Goal: Task Accomplishment & Management: Use online tool/utility

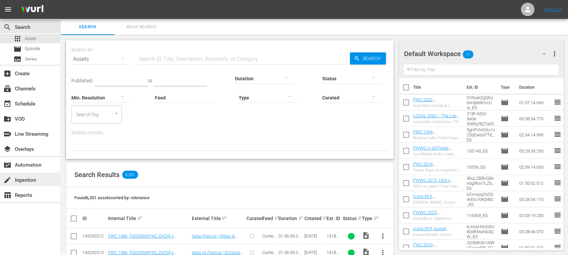
click at [29, 182] on div "create Ingestion" at bounding box center [19, 179] width 38 height 6
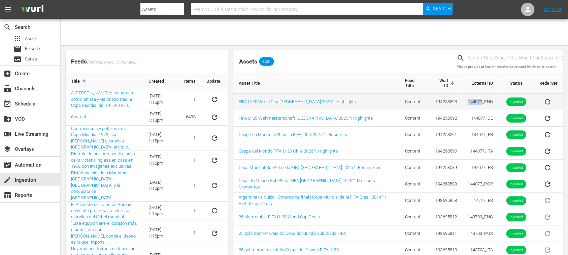
drag, startPoint x: 466, startPoint y: 102, endPoint x: 480, endPoint y: 104, distance: 14.3
click at [480, 104] on td "144077_ENG" at bounding box center [480, 102] width 36 height 16
copy td "144077"
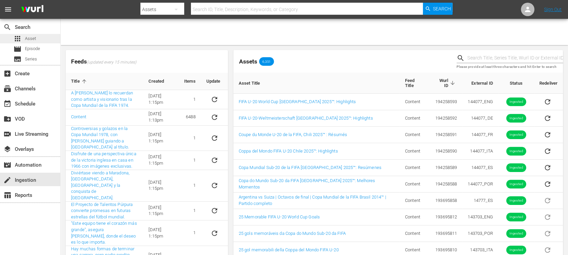
click at [34, 37] on span "Asset" at bounding box center [30, 38] width 11 height 7
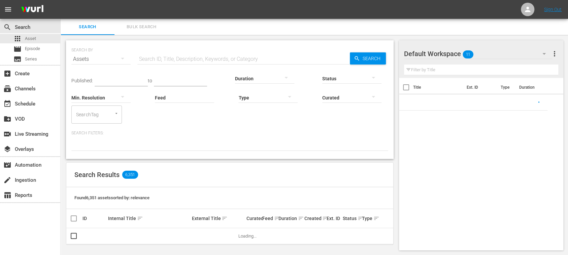
click at [157, 52] on input "text" at bounding box center [243, 59] width 212 height 16
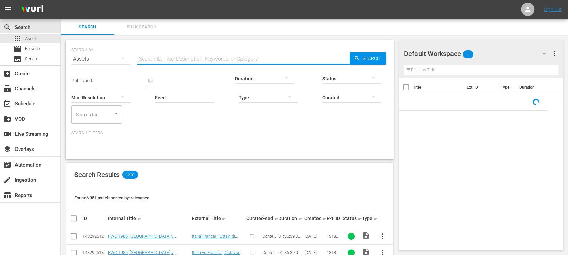
click at [159, 57] on input "text" at bounding box center [243, 59] width 212 height 16
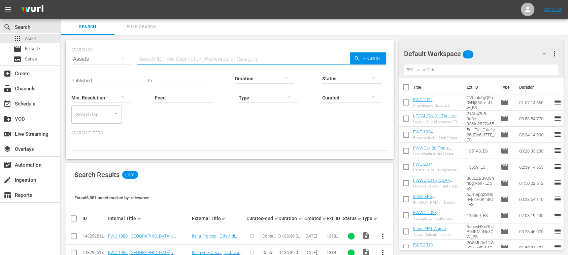
paste input "144077"
type input "144077"
click at [373, 56] on span "Search" at bounding box center [373, 58] width 26 height 12
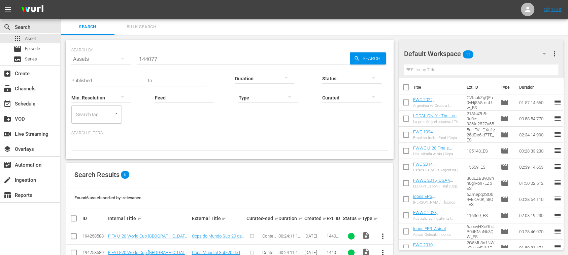
scroll to position [83, 0]
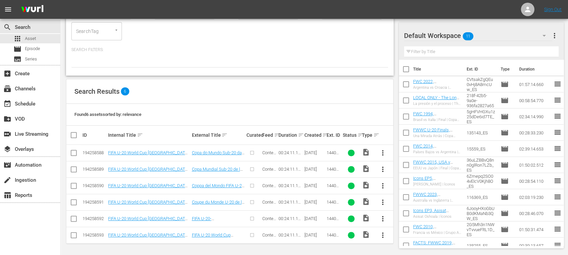
click at [75, 133] on input "checkbox" at bounding box center [76, 135] width 13 height 8
checkbox input "true"
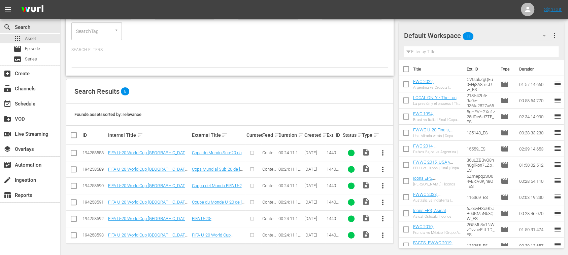
checkbox input "true"
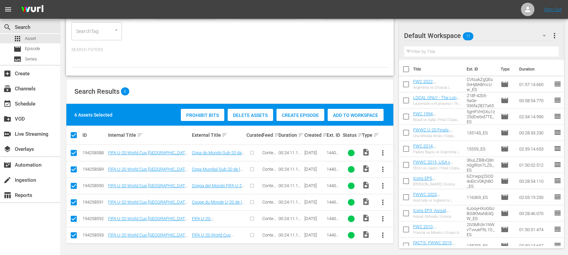
click at [295, 113] on span "Create Episode" at bounding box center [300, 115] width 48 height 5
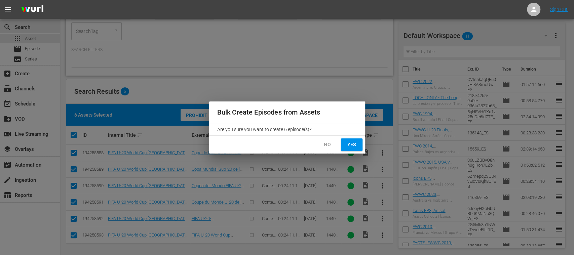
click at [356, 145] on span "Yes" at bounding box center [352, 145] width 11 height 8
checkbox input "false"
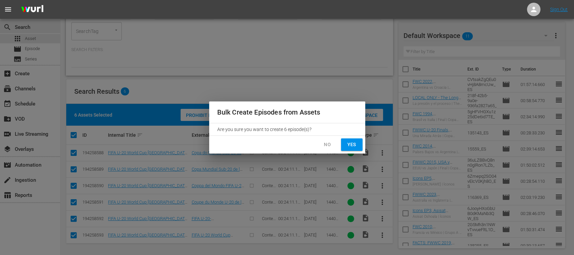
checkbox input "false"
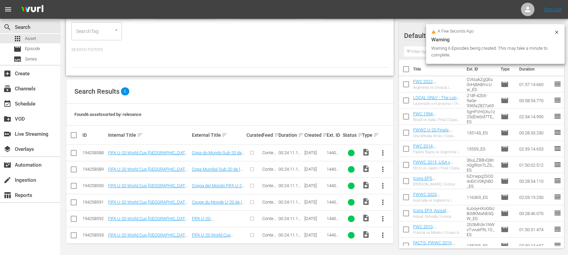
click at [557, 32] on icon at bounding box center [555, 32] width 5 height 5
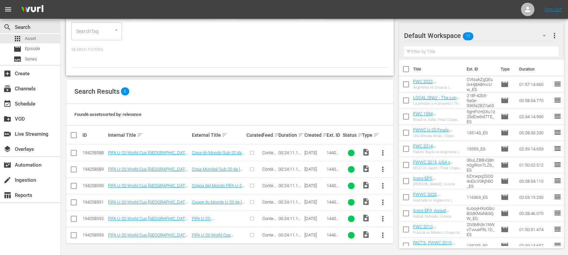
click at [554, 36] on span "more_vert" at bounding box center [554, 36] width 8 height 8
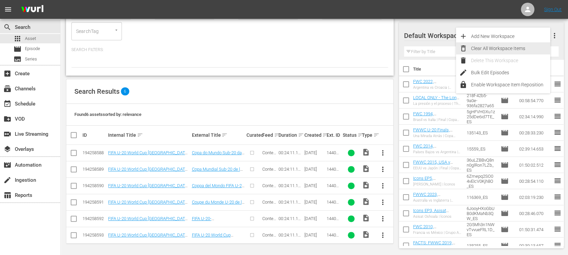
click at [529, 50] on div "Clear All Workspace Items" at bounding box center [510, 48] width 79 height 12
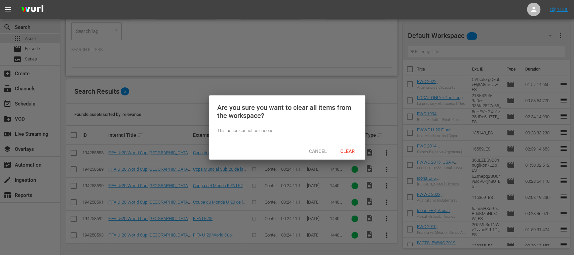
click at [354, 149] on span "Clear" at bounding box center [347, 151] width 25 height 5
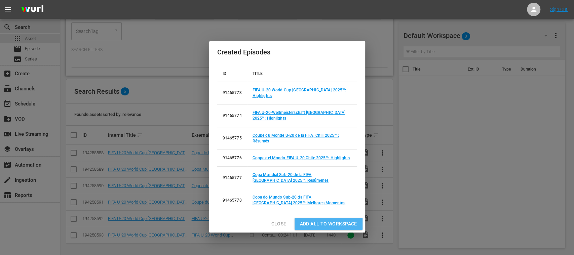
click at [326, 220] on span "Add all to Workspace" at bounding box center [328, 224] width 57 height 8
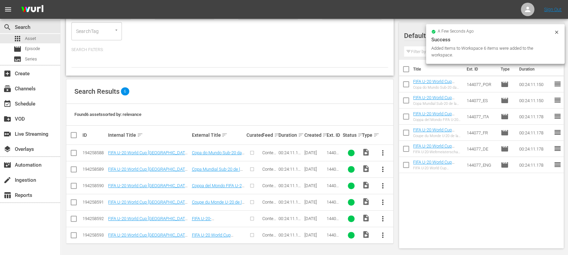
click at [557, 31] on icon at bounding box center [555, 32] width 3 height 3
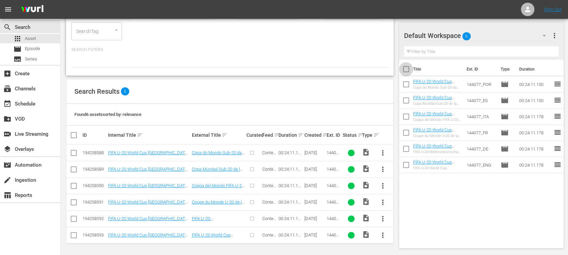
click at [404, 68] on input "checkbox" at bounding box center [406, 71] width 14 height 14
checkbox input "true"
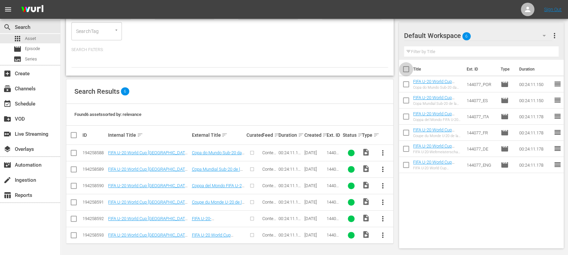
checkbox input "true"
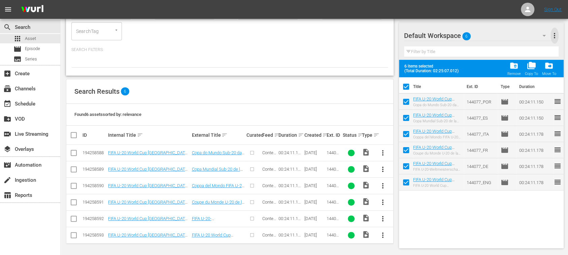
click at [553, 34] on span "more_vert" at bounding box center [554, 36] width 8 height 8
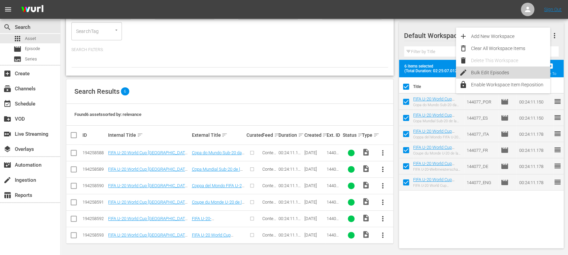
click at [503, 71] on div "Bulk Edit Episodes" at bounding box center [510, 73] width 79 height 12
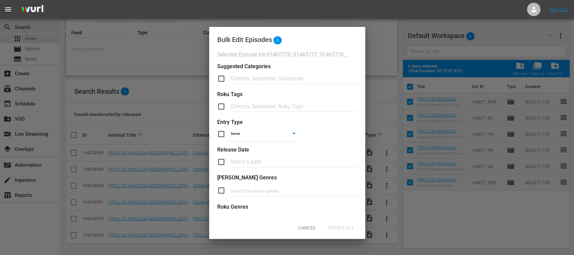
scroll to position [277, 0]
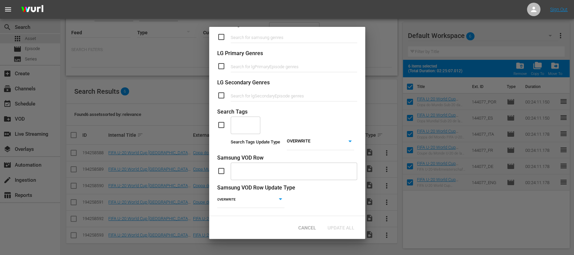
click at [219, 121] on input "checkbox" at bounding box center [223, 125] width 13 height 8
checkbox input "true"
click at [238, 119] on input "text" at bounding box center [240, 125] width 13 height 12
type input "com"
click at [246, 146] on span "TYPE_Compilation" at bounding box center [255, 148] width 39 height 7
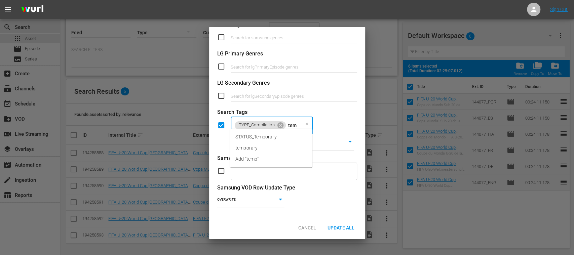
type input "temp"
click at [262, 139] on span "STATUS_Temporary" at bounding box center [256, 137] width 41 height 7
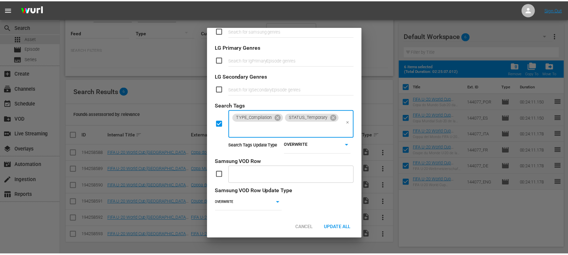
scroll to position [0, 0]
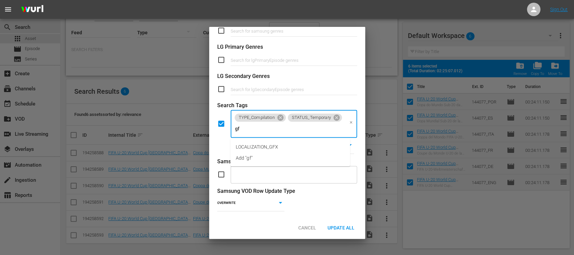
type input "gfx"
click at [268, 151] on li "LOCALIZATION_GFX" at bounding box center [290, 147] width 120 height 11
click at [344, 226] on span "Update All" at bounding box center [341, 227] width 38 height 5
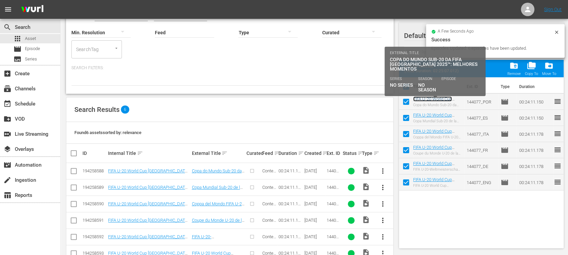
click at [433, 99] on link "FIFA U-20 World Cup [GEOGRAPHIC_DATA] 2025™: MD1+MD2+MD3 Highlights (PT)" at bounding box center [436, 107] width 46 height 20
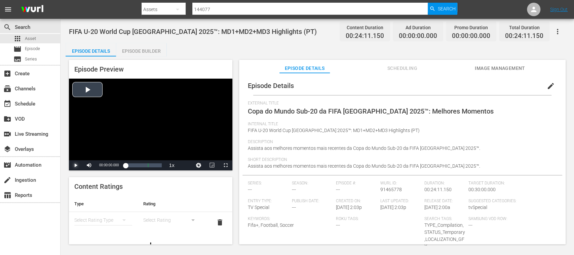
click at [76, 166] on span "Video Player" at bounding box center [76, 166] width 0 height 0
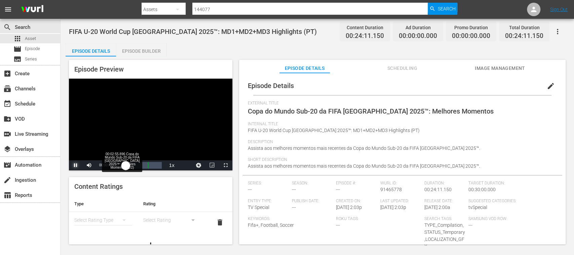
drag, startPoint x: 133, startPoint y: 164, endPoint x: 137, endPoint y: 165, distance: 4.1
click at [137, 165] on div "Loaded : 3.31% 00:02:55.896 Copa do Mundo Sub-20 da FIFA [GEOGRAPHIC_DATA] 2025…" at bounding box center [143, 165] width 36 height 7
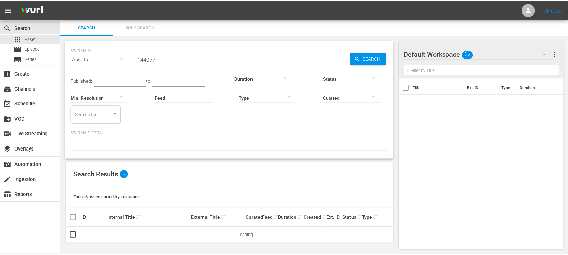
scroll to position [1, 0]
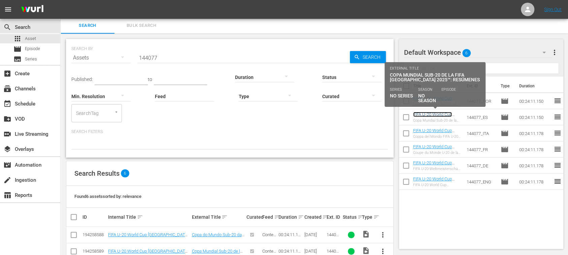
click at [429, 114] on link "FIFA U-20 World Cup [GEOGRAPHIC_DATA] 2025™: MD1+MD2+MD3 Highlights (ES)" at bounding box center [436, 122] width 46 height 20
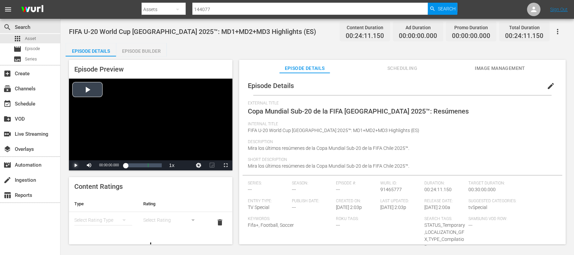
click at [76, 166] on span "Video Player" at bounding box center [76, 166] width 0 height 0
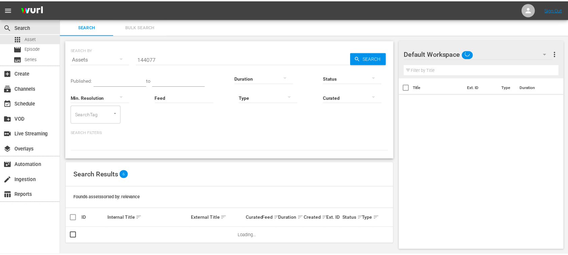
scroll to position [1, 0]
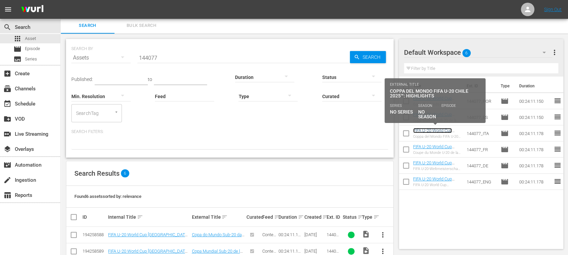
click at [436, 129] on link "FIFA U-20 World Cup [GEOGRAPHIC_DATA] 2025™: MD1+MD2+MD3 Highlights (IT)" at bounding box center [436, 138] width 46 height 20
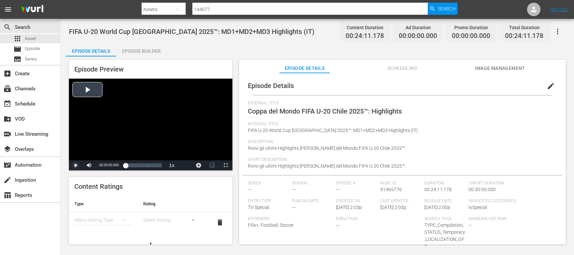
click at [76, 166] on span "Video Player" at bounding box center [76, 166] width 0 height 0
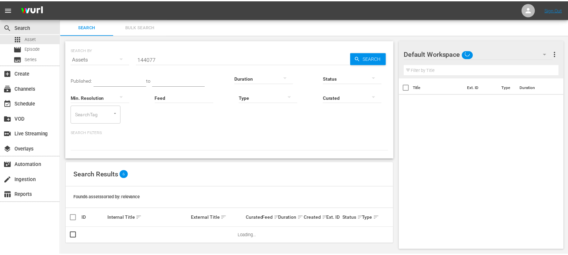
scroll to position [1, 0]
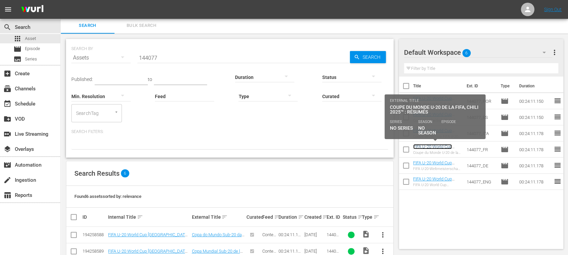
click at [435, 146] on link "FIFA U-20 World Cup [GEOGRAPHIC_DATA] 2025™: MD1+MD2+MD3 Highlights (FR)" at bounding box center [436, 154] width 46 height 20
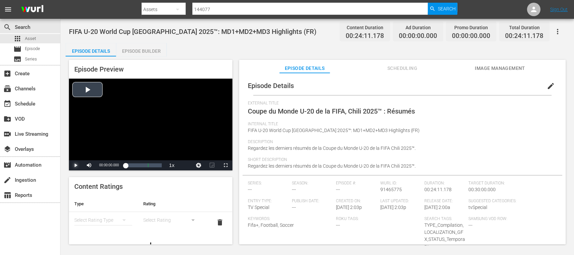
click at [76, 166] on span "Video Player" at bounding box center [76, 166] width 0 height 0
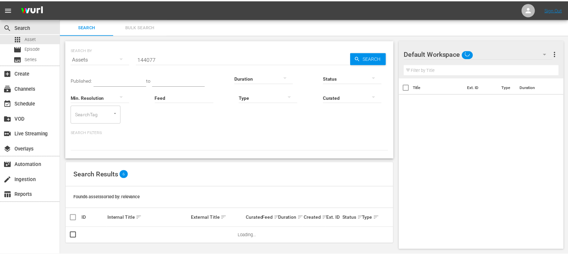
scroll to position [1, 0]
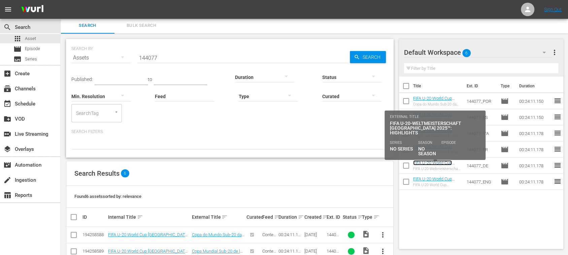
click at [431, 162] on link "FIFA U-20 World Cup [GEOGRAPHIC_DATA] 2025™: MD1+MD2+MD3 Highlights (DE)" at bounding box center [436, 170] width 46 height 20
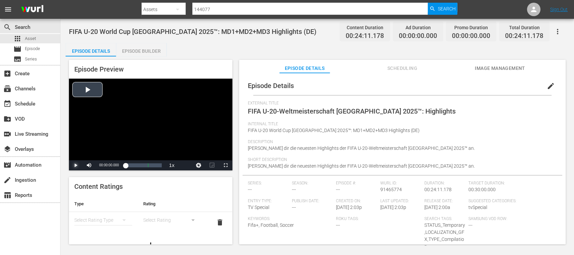
click at [76, 166] on span "Video Player" at bounding box center [76, 166] width 0 height 0
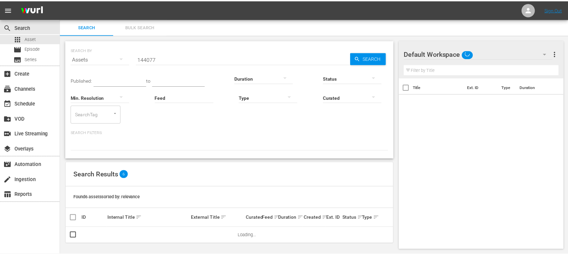
scroll to position [1, 0]
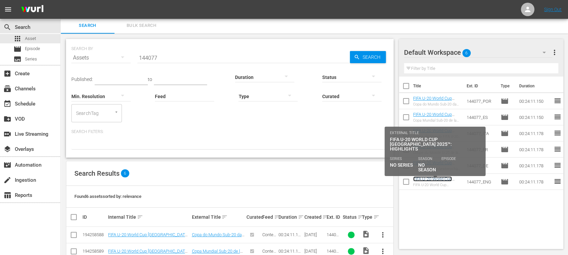
click at [428, 179] on link "FIFA U-20 World Cup [GEOGRAPHIC_DATA] 2025™: MD1+MD2+MD3 Highlights (EN)" at bounding box center [436, 187] width 46 height 20
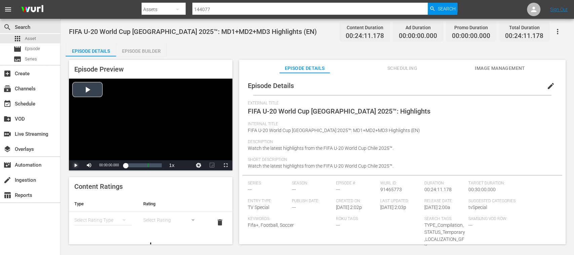
click at [76, 166] on span "Video Player" at bounding box center [76, 166] width 0 height 0
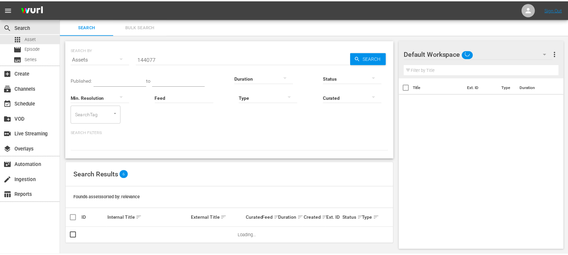
scroll to position [1, 0]
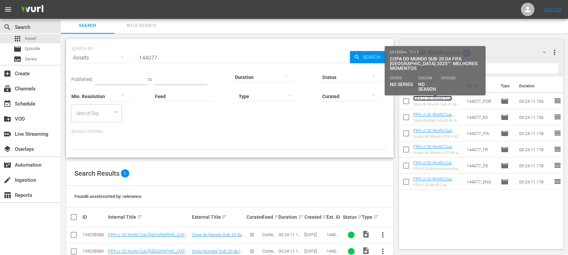
click at [421, 96] on link "FIFA U-20 World Cup [GEOGRAPHIC_DATA] 2025™: MD1+MD2+MD3 Highlights (PT)" at bounding box center [436, 106] width 46 height 20
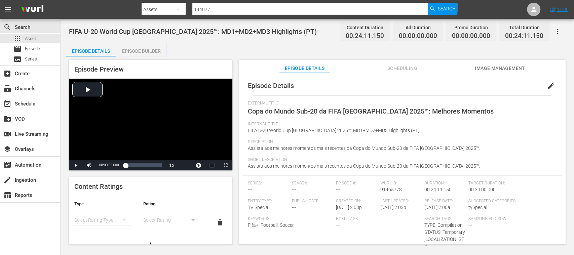
click at [146, 49] on div "Episode Builder" at bounding box center [141, 51] width 50 height 16
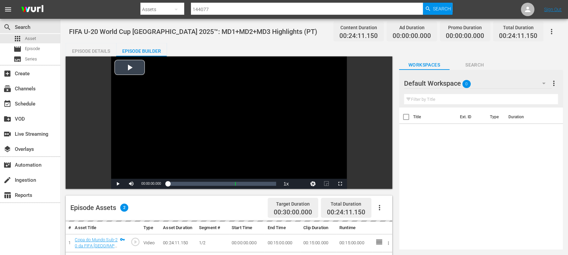
scroll to position [119, 0]
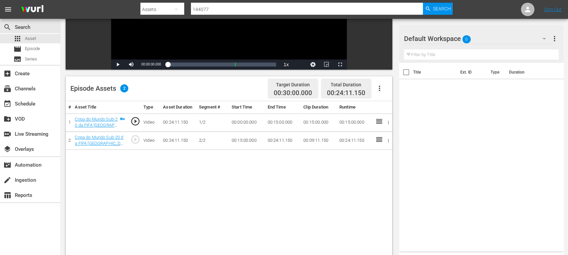
click at [381, 88] on icon "button" at bounding box center [379, 88] width 8 height 8
click at [382, 89] on div "Fill with Ads" at bounding box center [399, 91] width 46 height 16
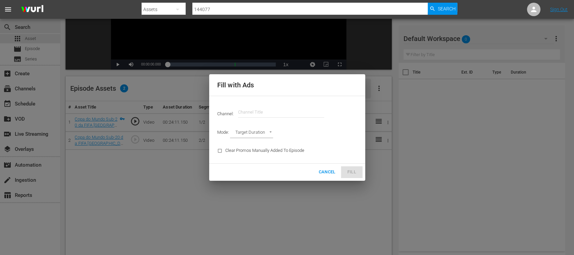
click at [278, 111] on input "text" at bounding box center [281, 112] width 86 height 16
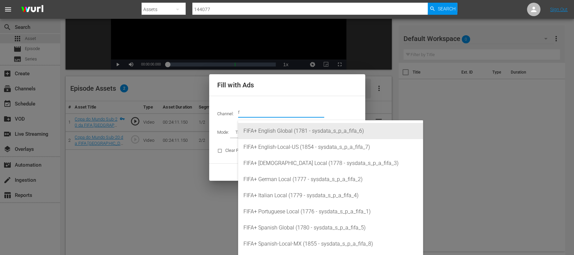
click at [282, 132] on div "FIFA+ English Global (1781 - sysdata_s_p_a_fifa_6)" at bounding box center [331, 131] width 174 height 16
type input "FIFA+ English Global (1781)"
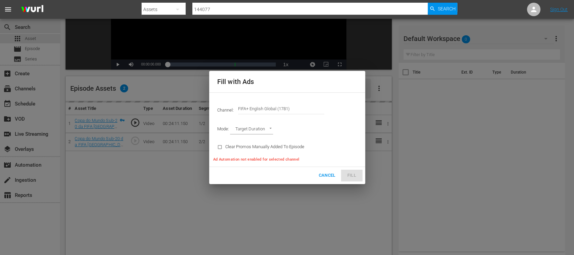
type input "AD_BREAK_DURATION"
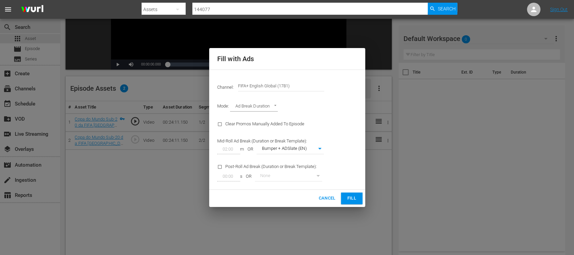
click at [356, 200] on span "Fill" at bounding box center [352, 199] width 11 height 8
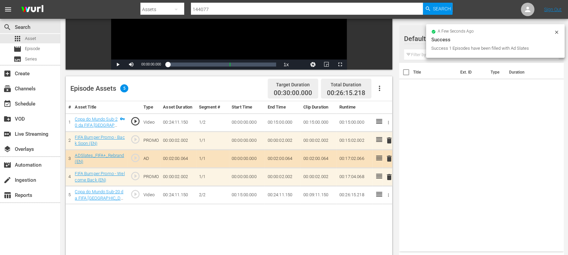
click at [378, 88] on icon "button" at bounding box center [379, 88] width 8 height 8
click at [386, 109] on div "Clear Ads" at bounding box center [399, 107] width 46 height 16
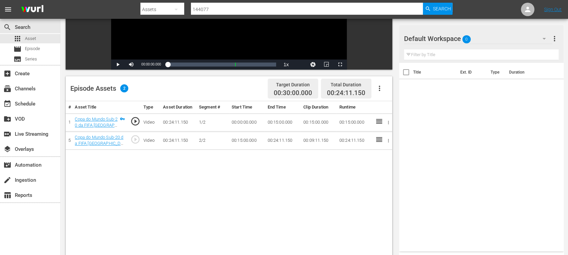
click at [380, 88] on icon "button" at bounding box center [379, 88] width 8 height 8
click at [381, 89] on div "Fill with Ads" at bounding box center [399, 91] width 46 height 16
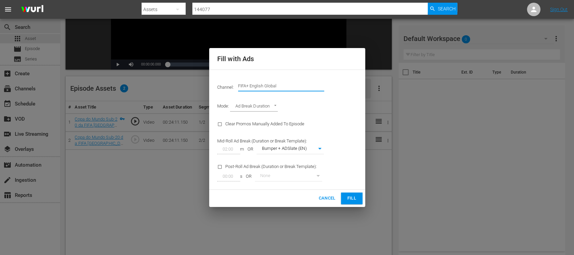
drag, startPoint x: 252, startPoint y: 85, endPoint x: 316, endPoint y: 86, distance: 63.9
click at [316, 86] on input "FIFA+ English Global" at bounding box center [281, 86] width 86 height 16
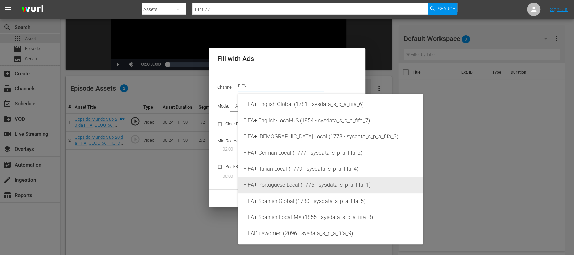
click at [298, 186] on div "FIFA+ Portuguese Local (1776 - sysdata_s_p_a_fifa_1)" at bounding box center [331, 185] width 174 height 16
type input "FIFA+ [DEMOGRAPHIC_DATA] Local (1776)"
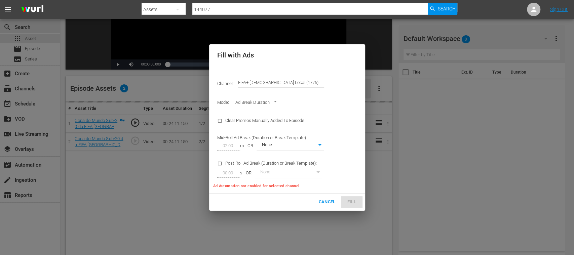
type input "338"
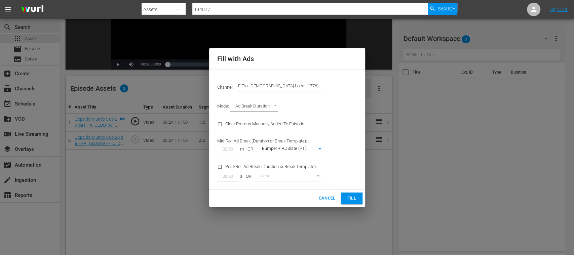
click at [350, 201] on span "Fill" at bounding box center [352, 199] width 11 height 8
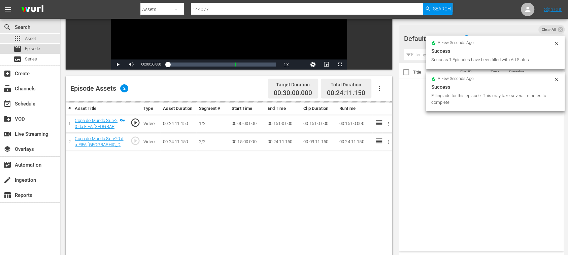
click at [34, 49] on span "Episode" at bounding box center [32, 48] width 15 height 7
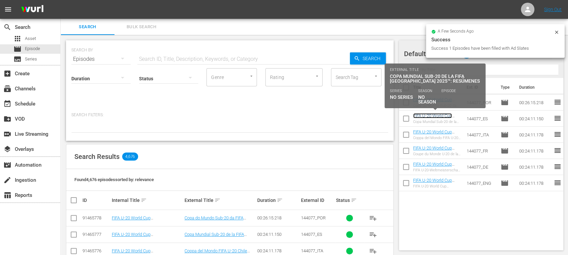
click at [419, 115] on link "FIFA U-20 World Cup [GEOGRAPHIC_DATA] 2025™: MD1+MD2+MD3 Highlights (ES)" at bounding box center [436, 123] width 46 height 20
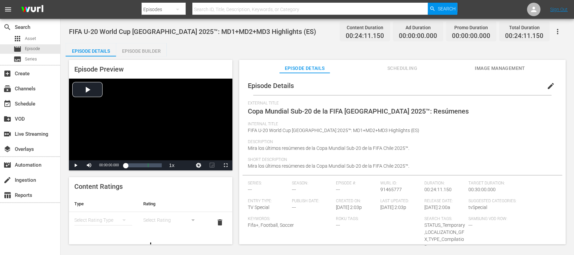
click at [140, 50] on div "Episode Builder" at bounding box center [141, 51] width 50 height 16
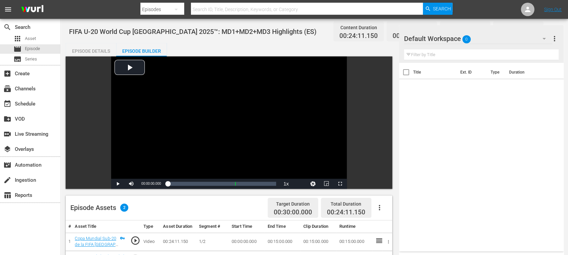
scroll to position [119, 0]
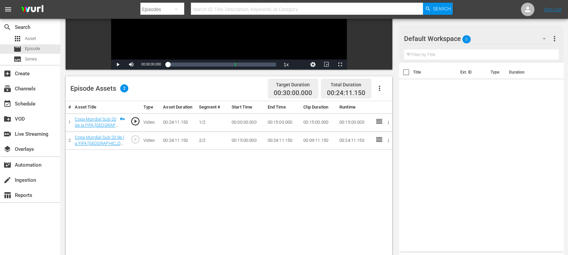
click at [379, 90] on icon "button" at bounding box center [379, 88] width 8 height 8
click at [382, 89] on div "Fill with Ads" at bounding box center [399, 91] width 46 height 16
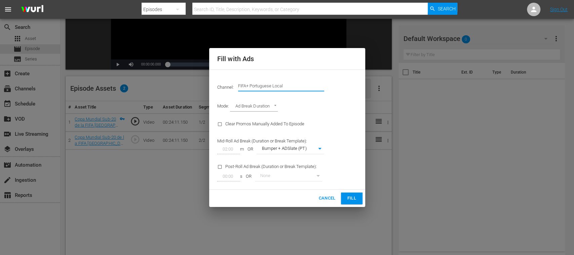
drag, startPoint x: 312, startPoint y: 85, endPoint x: 324, endPoint y: 85, distance: 11.4
click at [322, 85] on input "FIFA+ Portuguese Local" at bounding box center [281, 86] width 86 height 16
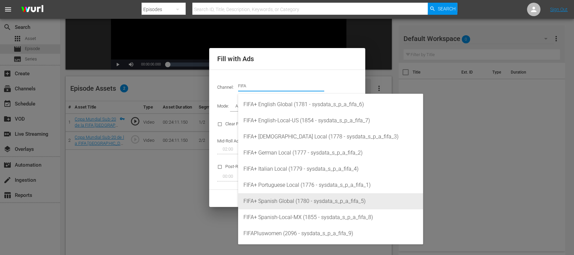
click at [295, 198] on div "FIFA+ Spanish Global (1780 - sysdata_s_p_a_fifa_5)" at bounding box center [331, 201] width 174 height 16
type input "FIFA+ Spanish Global (1780)"
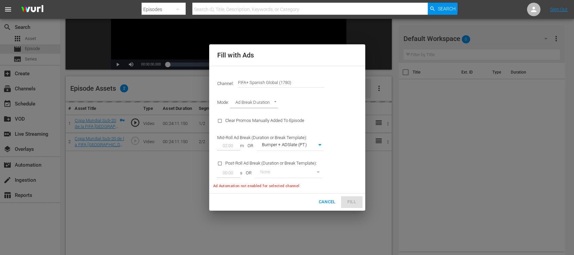
type input "339"
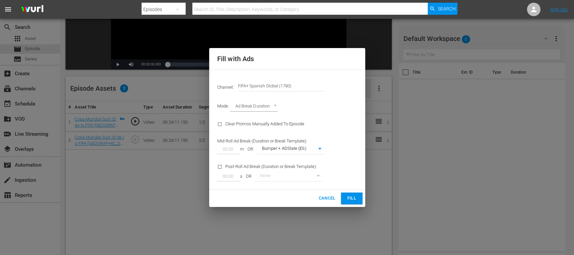
click at [350, 198] on span "Fill" at bounding box center [352, 199] width 11 height 8
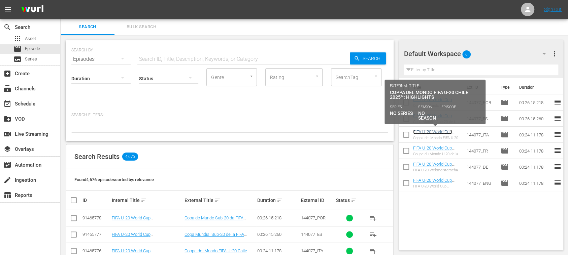
click at [424, 132] on link "FIFA U-20 World Cup [GEOGRAPHIC_DATA] 2025™: MD1+MD2+MD3 Highlights (IT)" at bounding box center [436, 140] width 46 height 20
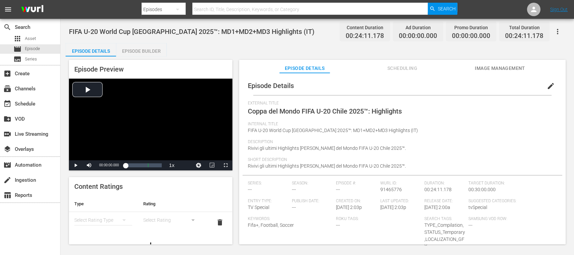
click at [147, 47] on div "Episode Builder" at bounding box center [141, 51] width 50 height 16
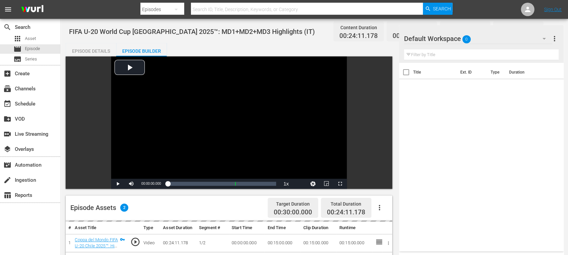
scroll to position [119, 0]
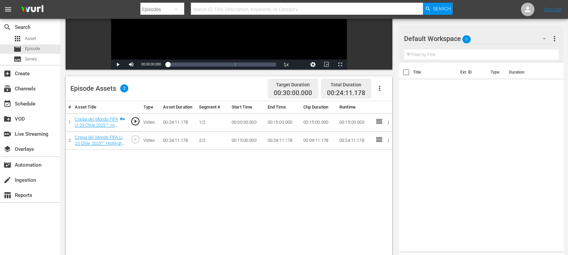
click at [379, 91] on icon "button" at bounding box center [378, 88] width 1 height 5
click at [383, 91] on div "Fill with Ads" at bounding box center [399, 91] width 46 height 16
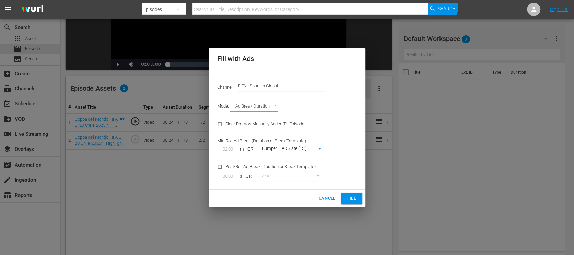
drag, startPoint x: 268, startPoint y: 87, endPoint x: 362, endPoint y: 86, distance: 94.5
click at [362, 87] on div "Channel: Channel Title FIFA+ Spanish Global Mode: Ad Break Duration AD_BREAK_DU…" at bounding box center [287, 130] width 156 height 121
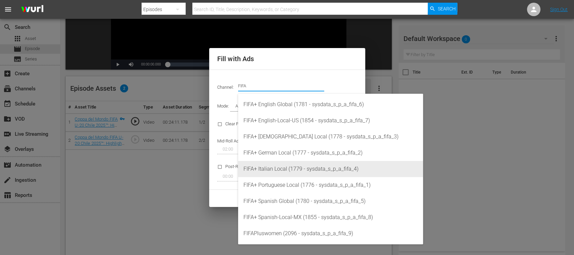
click at [294, 171] on div "FIFA+ Italian Local (1779 - sysdata_s_p_a_fifa_4)" at bounding box center [331, 169] width 174 height 16
type input "FIFA+ Italian Local (1779)"
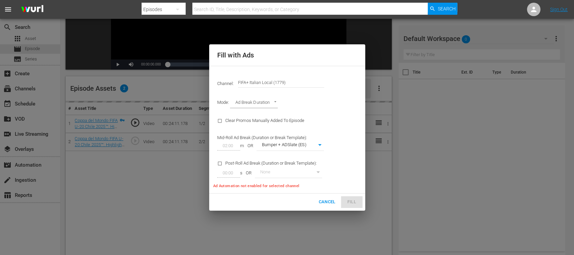
type input "341"
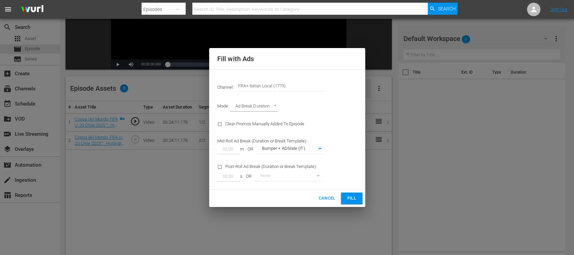
click at [354, 202] on span "Fill" at bounding box center [352, 199] width 11 height 8
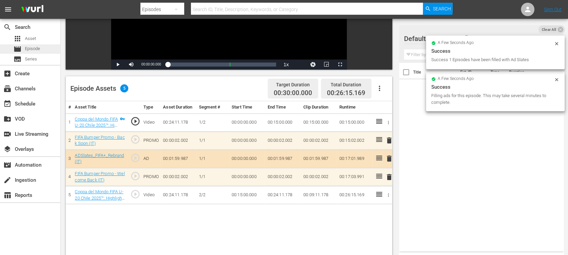
click at [35, 46] on span "Episode" at bounding box center [32, 48] width 15 height 7
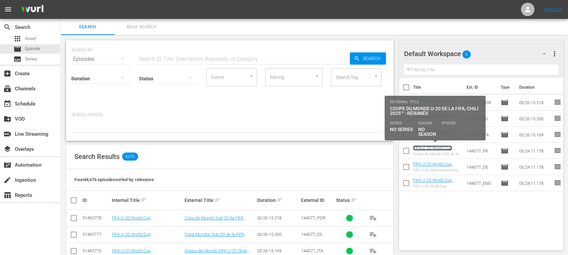
click at [429, 148] on link "FIFA U-20 World Cup [GEOGRAPHIC_DATA] 2025™: MD1+MD2+MD3 Highlights (FR)" at bounding box center [436, 156] width 46 height 20
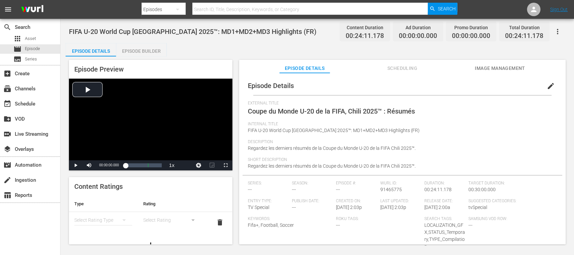
drag, startPoint x: 146, startPoint y: 49, endPoint x: 159, endPoint y: 56, distance: 15.5
click at [146, 48] on div "Episode Builder" at bounding box center [141, 51] width 50 height 16
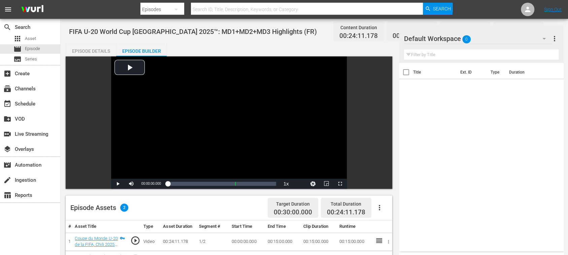
scroll to position [119, 0]
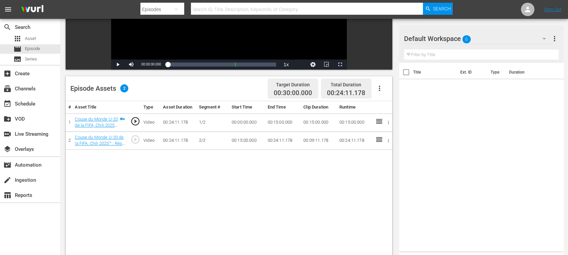
click at [378, 84] on button "button" at bounding box center [379, 88] width 16 height 16
click at [381, 88] on div "Fill with Ads" at bounding box center [399, 91] width 46 height 16
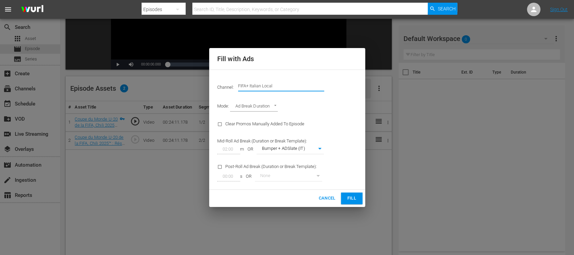
drag, startPoint x: 285, startPoint y: 88, endPoint x: 322, endPoint y: 88, distance: 37.7
click at [320, 88] on input "FIFA+ Italian Local" at bounding box center [281, 86] width 86 height 16
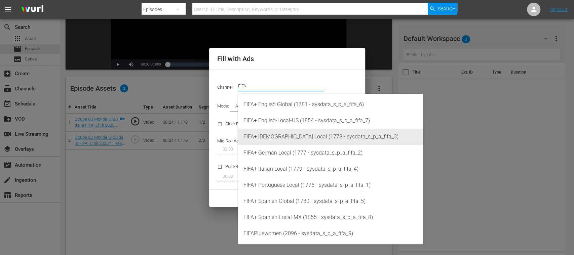
click at [280, 139] on div "FIFA+ [DEMOGRAPHIC_DATA] Local (1778 - sysdata_s_p_a_fifa_3)" at bounding box center [331, 137] width 174 height 16
type input "FIFA+ [DEMOGRAPHIC_DATA] Local (1778)"
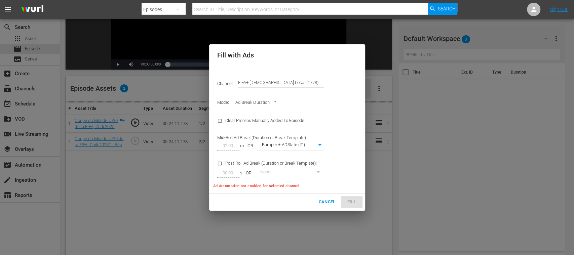
type input "342"
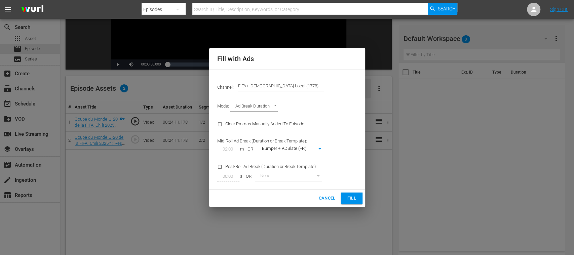
click at [347, 195] on span "Fill" at bounding box center [352, 199] width 11 height 8
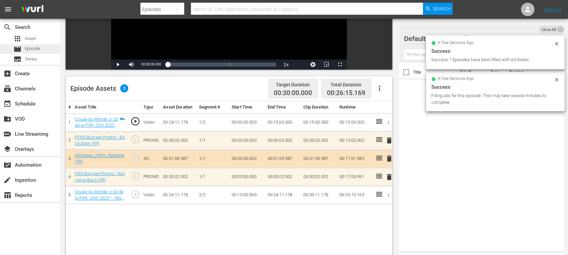
click at [37, 49] on span "Episode" at bounding box center [32, 48] width 15 height 7
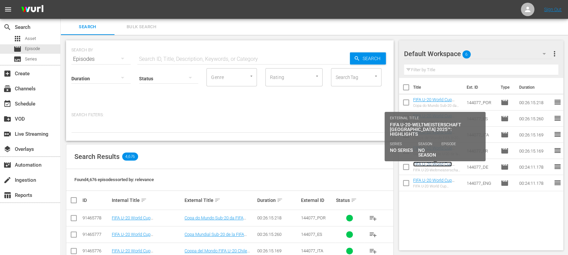
click at [429, 165] on link "FIFA U-20 World Cup [GEOGRAPHIC_DATA] 2025™: MD1+MD2+MD3 Highlights (DE)" at bounding box center [436, 172] width 46 height 20
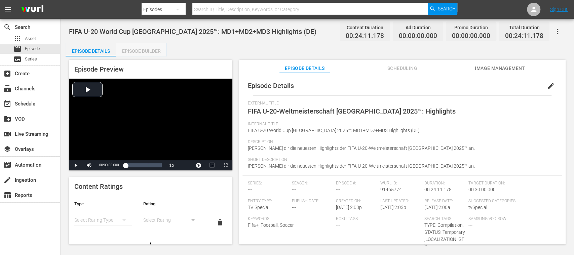
click at [143, 45] on div "Episode Builder" at bounding box center [141, 51] width 50 height 16
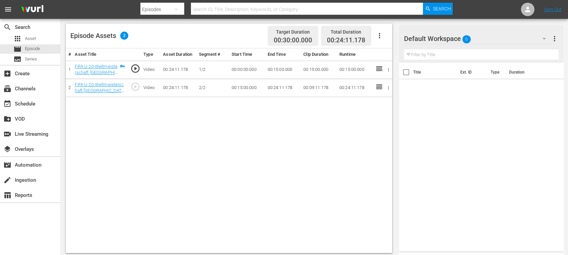
scroll to position [175, 0]
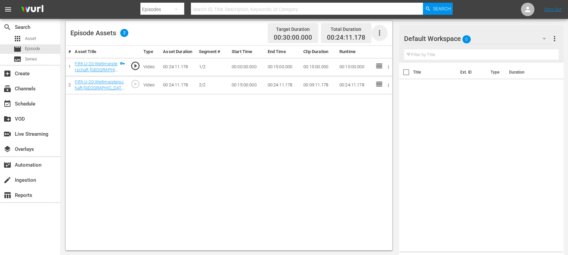
click at [381, 34] on icon "button" at bounding box center [379, 33] width 8 height 8
click at [388, 37] on div "Fill with Ads" at bounding box center [399, 35] width 46 height 16
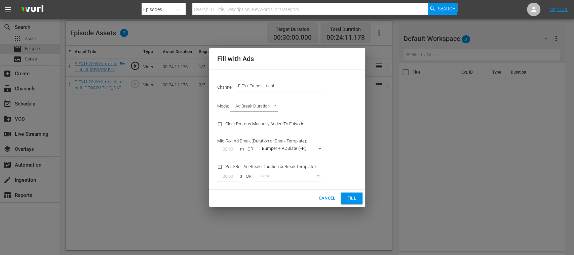
drag, startPoint x: 249, startPoint y: 83, endPoint x: 339, endPoint y: 81, distance: 90.5
click at [338, 81] on div "Channel: Channel Title FIFA+ French Local" at bounding box center [287, 86] width 148 height 24
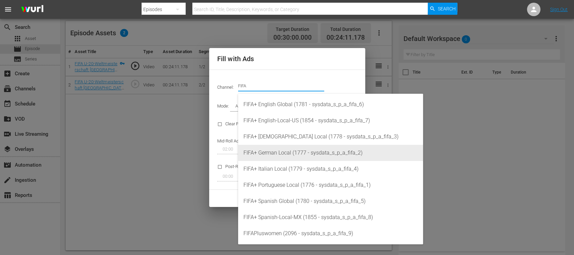
click at [291, 147] on div "FIFA+ German Local (1777 - sysdata_s_p_a_fifa_2)" at bounding box center [331, 153] width 174 height 16
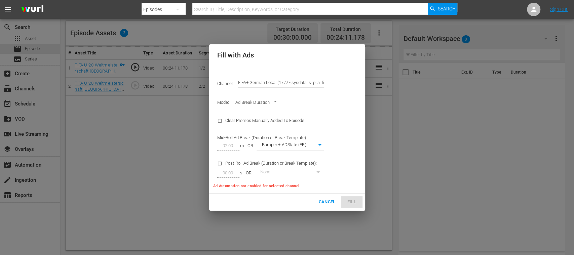
type input "FIFA+ [DEMOGRAPHIC_DATA] Local (1777)"
type input "337"
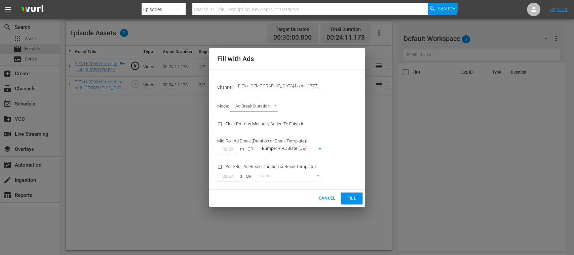
click at [350, 195] on span "Fill" at bounding box center [352, 199] width 11 height 8
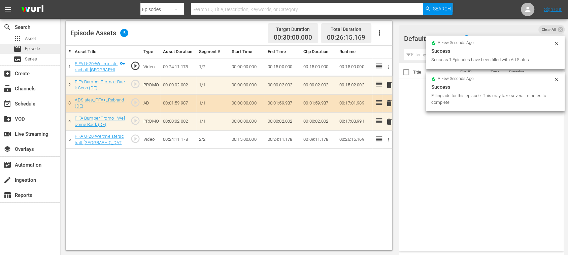
click at [36, 47] on span "Episode" at bounding box center [32, 48] width 15 height 7
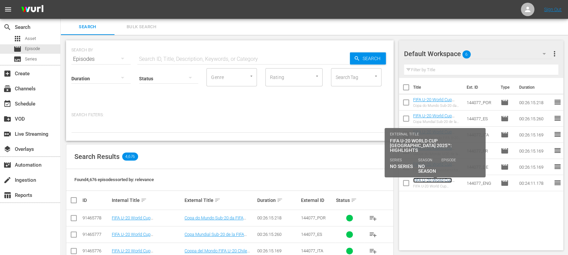
click at [441, 180] on link "FIFA U-20 World Cup [GEOGRAPHIC_DATA] 2025™: MD1+MD2+MD3 Highlights (EN)" at bounding box center [436, 188] width 46 height 20
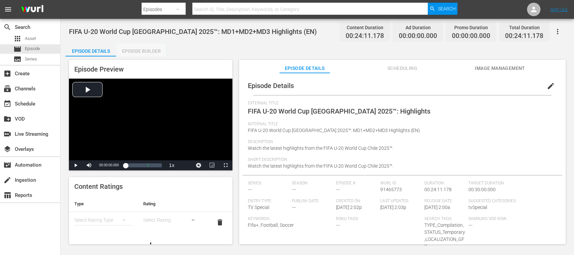
click at [150, 50] on div "Episode Builder" at bounding box center [141, 51] width 50 height 16
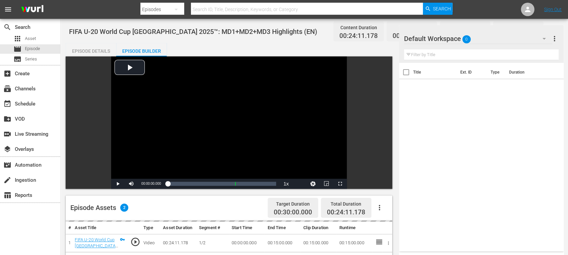
scroll to position [119, 0]
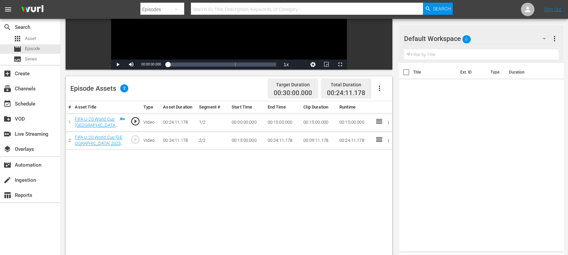
click at [379, 89] on icon "button" at bounding box center [379, 88] width 8 height 8
click at [383, 89] on div "Fill with Ads" at bounding box center [399, 91] width 46 height 16
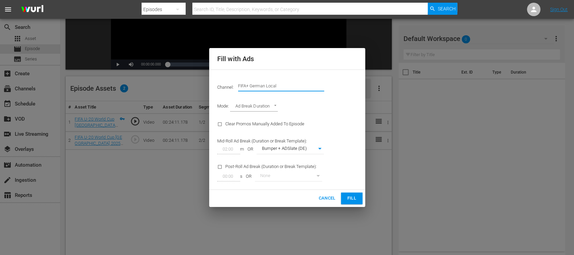
drag, startPoint x: 288, startPoint y: 85, endPoint x: 331, endPoint y: 86, distance: 42.7
click at [322, 86] on input "FIFA+ German Local" at bounding box center [281, 86] width 86 height 16
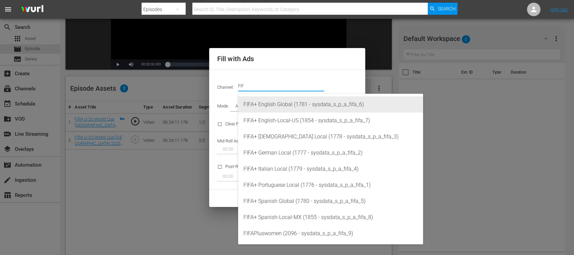
click at [300, 102] on div "FIFA+ English Global (1781 - sysdata_s_p_a_fifa_6)" at bounding box center [331, 105] width 174 height 16
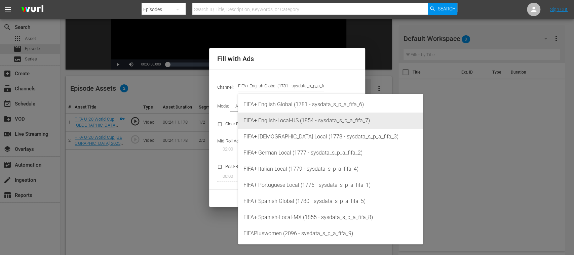
type input "FIFA+ English Global (1781)"
type input "340"
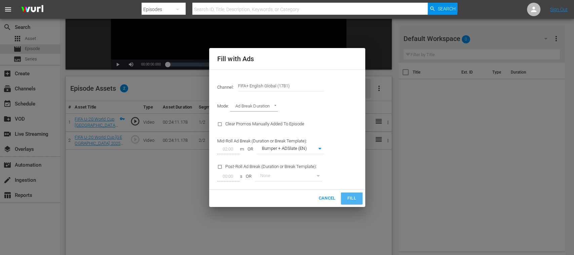
click at [354, 201] on span "Fill" at bounding box center [352, 199] width 11 height 8
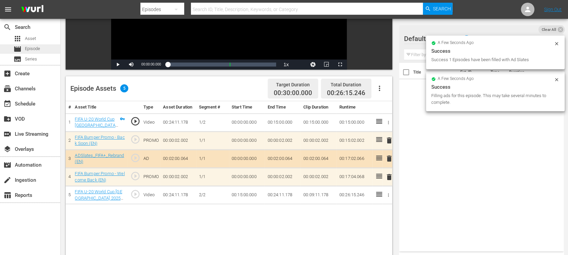
click at [39, 47] on span "Episode" at bounding box center [32, 48] width 15 height 7
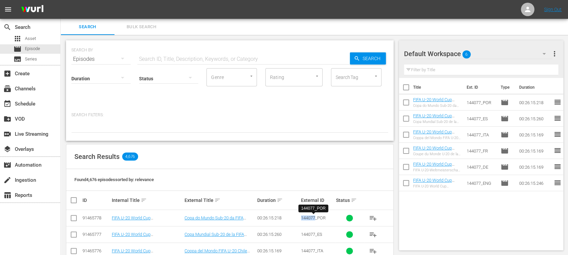
drag, startPoint x: 300, startPoint y: 220, endPoint x: 316, endPoint y: 220, distance: 15.5
click at [316, 220] on span "144077_POR" at bounding box center [313, 218] width 25 height 5
copy span "144077"
